Goal: Task Accomplishment & Management: Use online tool/utility

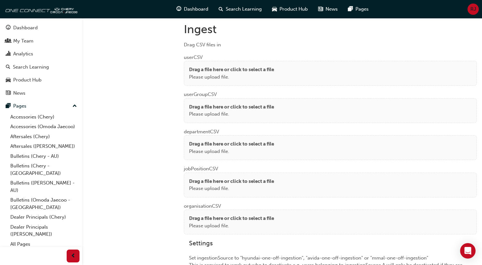
scroll to position [482, 0]
click at [239, 66] on p "Drag a file here or click to select a file" at bounding box center [231, 69] width 85 height 7
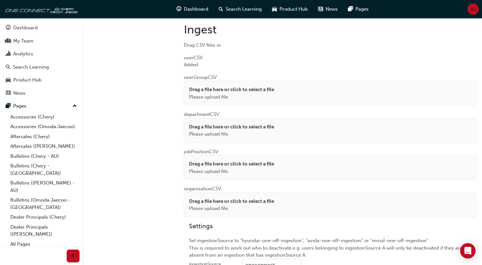
click at [207, 91] on p "Drag a file here or click to select a file" at bounding box center [231, 89] width 85 height 7
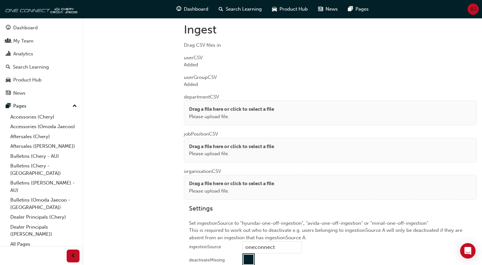
click at [222, 115] on p "Please upload file." at bounding box center [231, 116] width 85 height 7
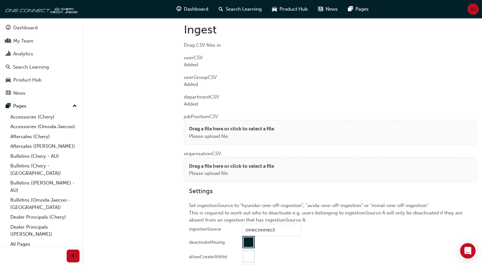
click at [188, 130] on div "Drag a file here or click to select a file Please upload file." at bounding box center [330, 132] width 293 height 25
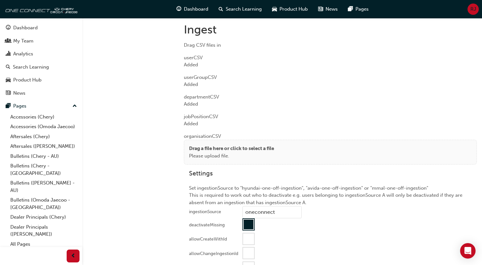
click at [213, 147] on p "Drag a file here or click to select a file" at bounding box center [231, 148] width 85 height 7
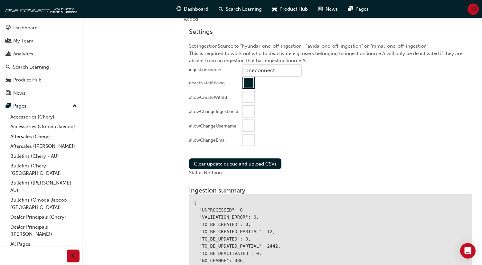
scroll to position [616, 0]
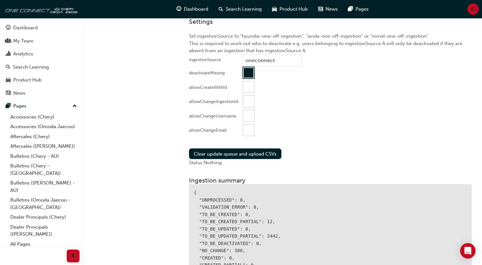
click at [249, 130] on div at bounding box center [248, 130] width 11 height 11
click at [241, 153] on button "Clear update queue and upload CSVs" at bounding box center [235, 153] width 92 height 11
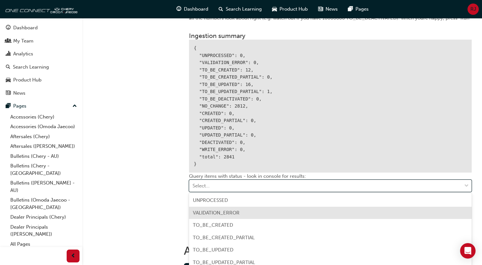
scroll to position [802, 0]
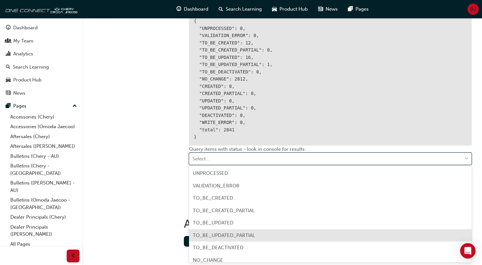
click at [224, 235] on span "TO_BE_UPDATED_PARTIAL" at bounding box center [224, 236] width 62 height 6
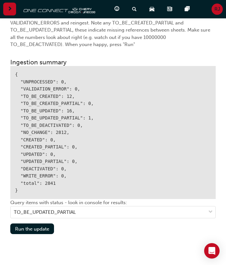
scroll to position [828, 0]
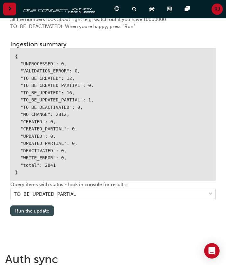
click at [34, 210] on button "Run the update" at bounding box center [32, 211] width 44 height 11
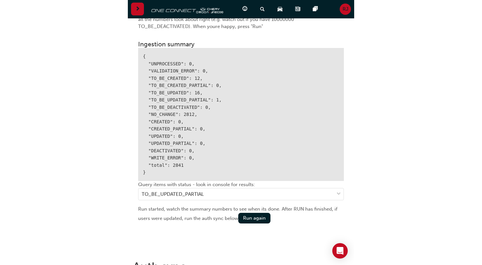
scroll to position [808, 0]
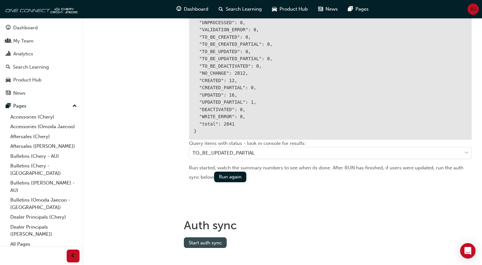
click at [210, 243] on button "Start auth sync" at bounding box center [205, 242] width 43 height 11
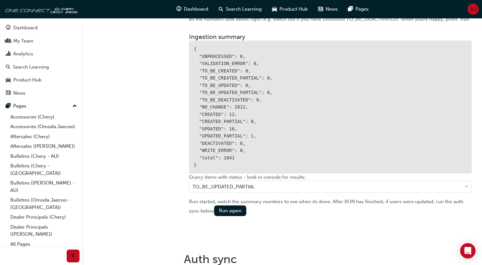
scroll to position [761, 0]
